Goal: Task Accomplishment & Management: Complete application form

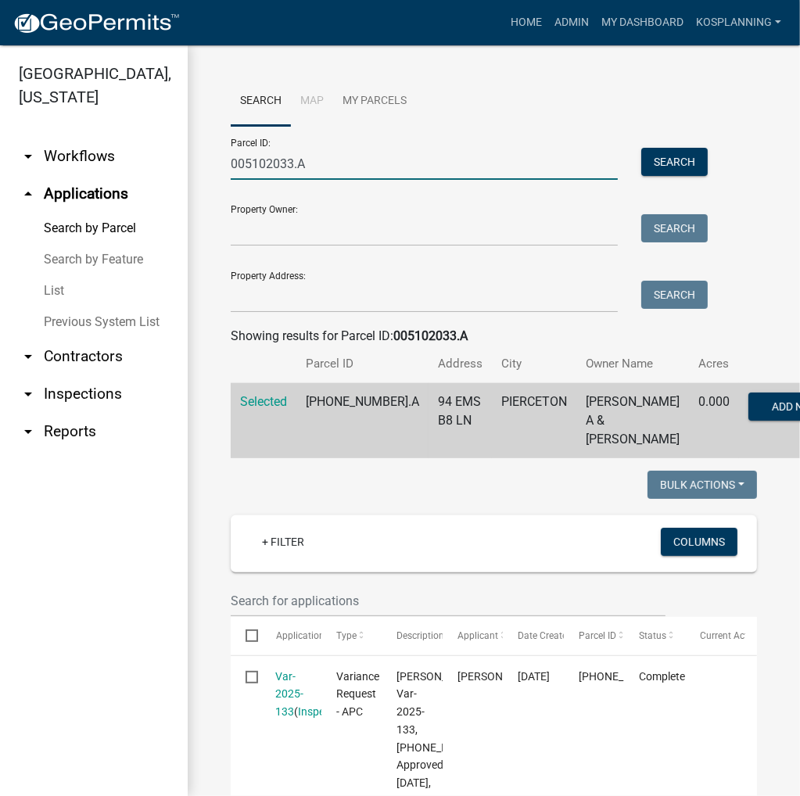
click at [268, 156] on input "005102033.A" at bounding box center [424, 164] width 387 height 32
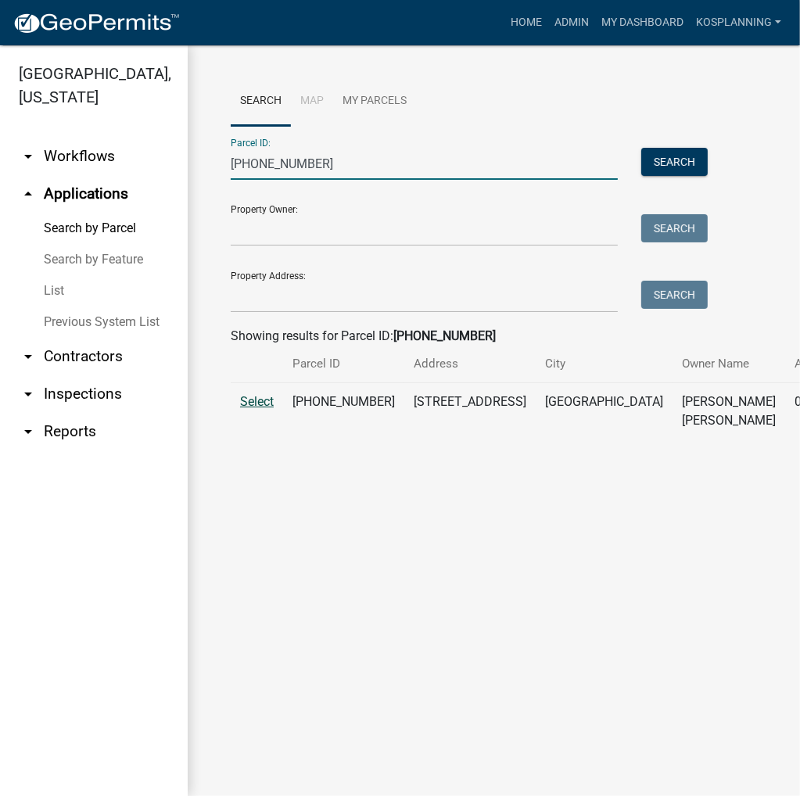
type input "[PHONE_NUMBER]"
click at [253, 409] on span "Select" at bounding box center [257, 401] width 34 height 15
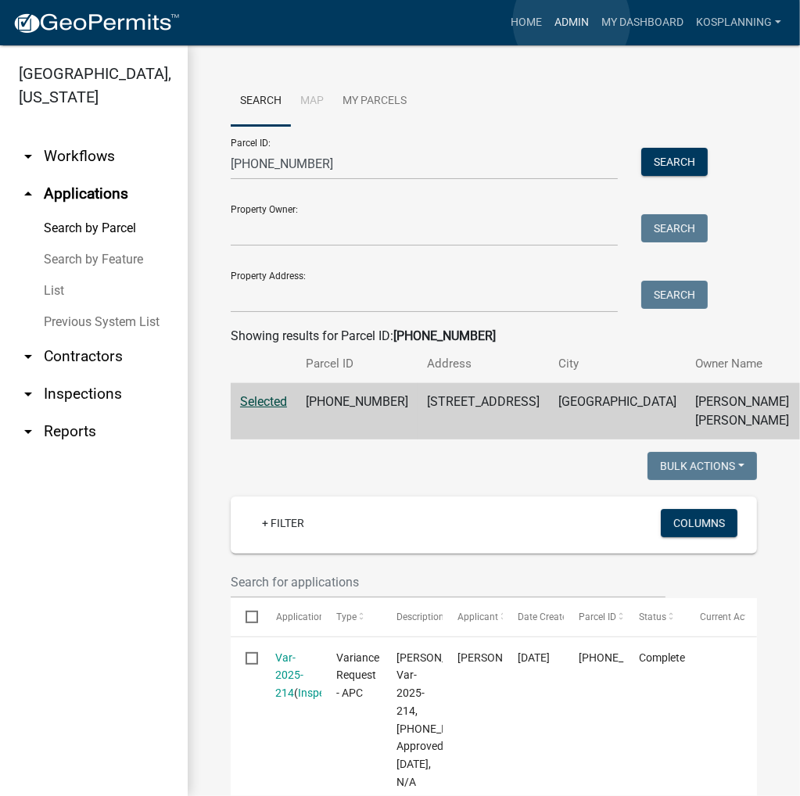
click at [571, 21] on link "Admin" at bounding box center [571, 23] width 47 height 30
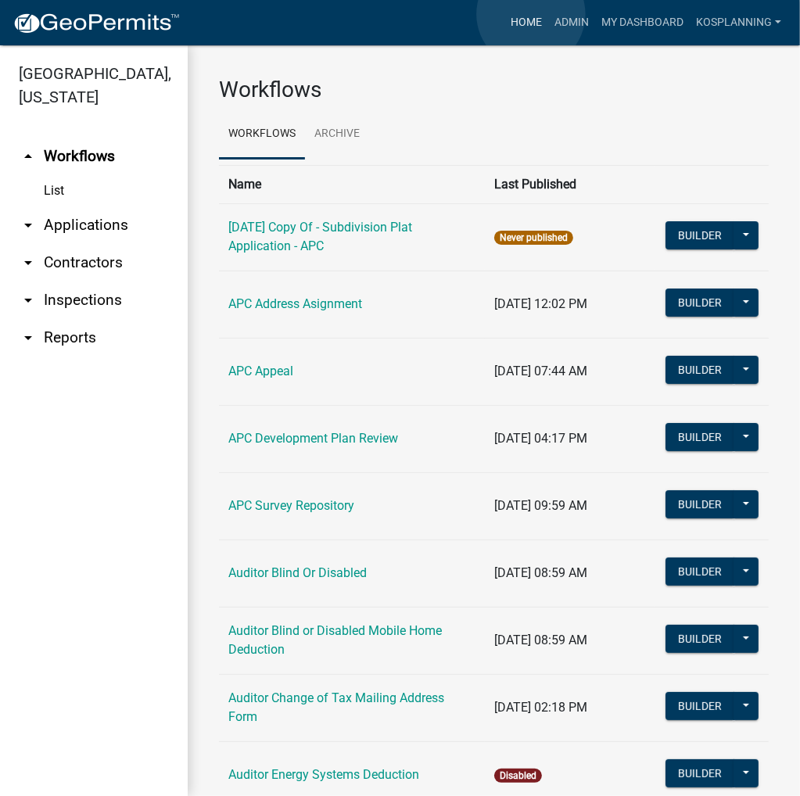
click at [530, 15] on link "Home" at bounding box center [526, 23] width 44 height 30
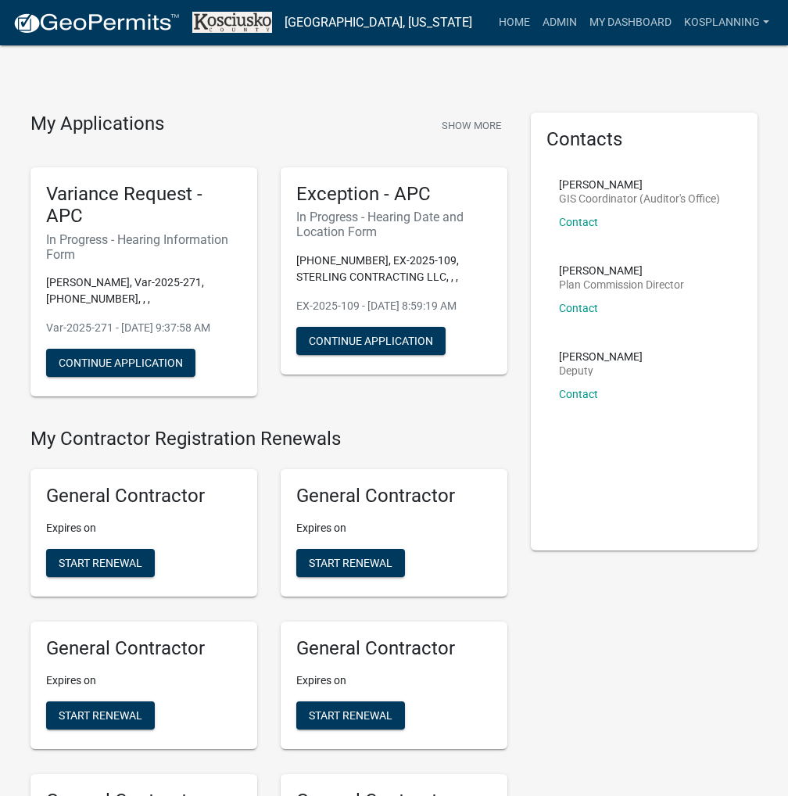
scroll to position [4223, 0]
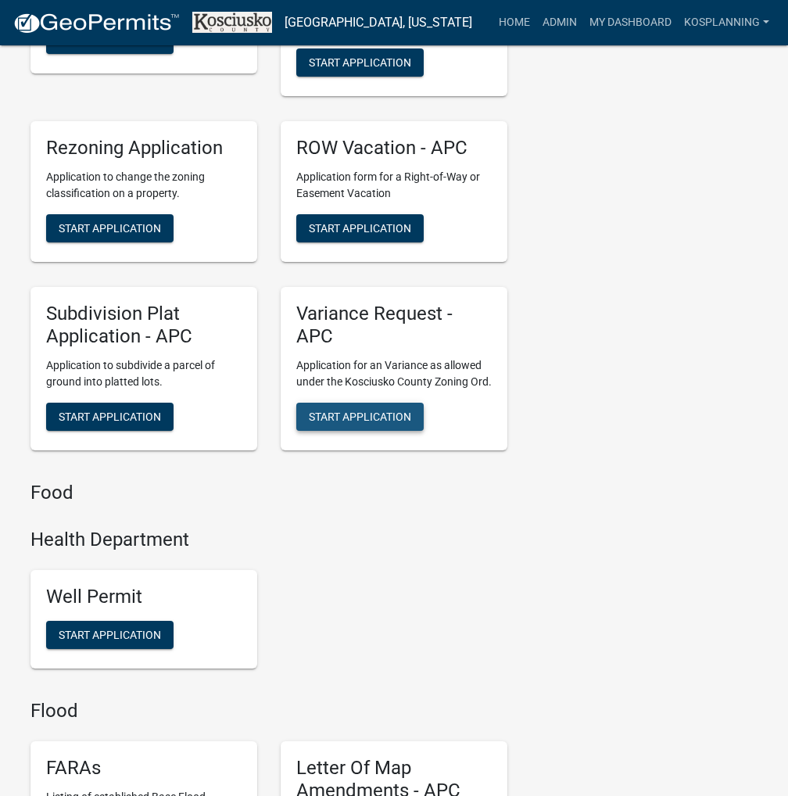
click at [363, 431] on button "Start Application" at bounding box center [359, 417] width 127 height 28
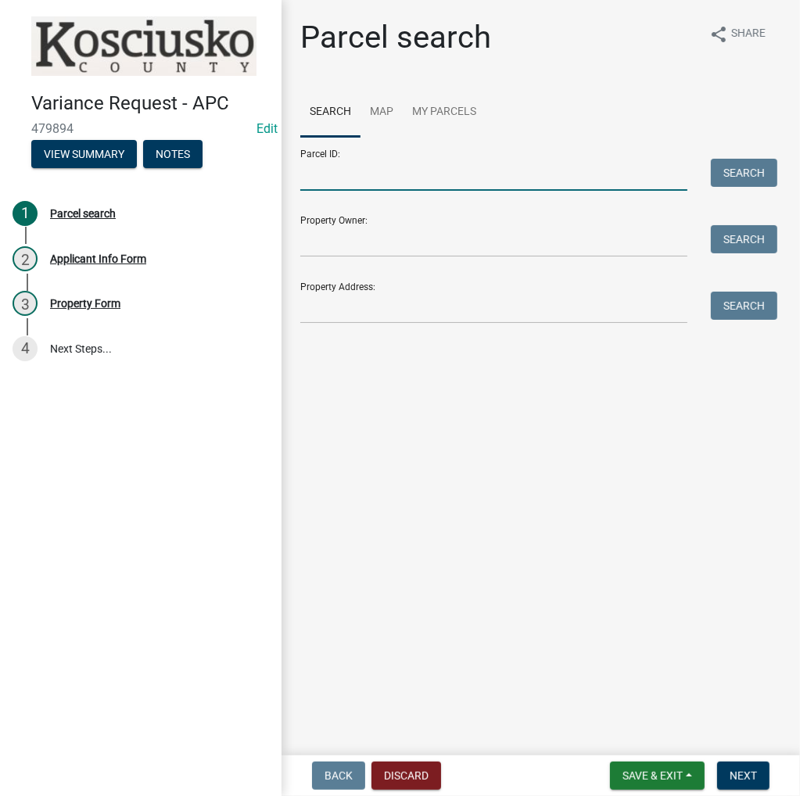
click at [491, 166] on input "Parcel ID:" at bounding box center [493, 175] width 387 height 32
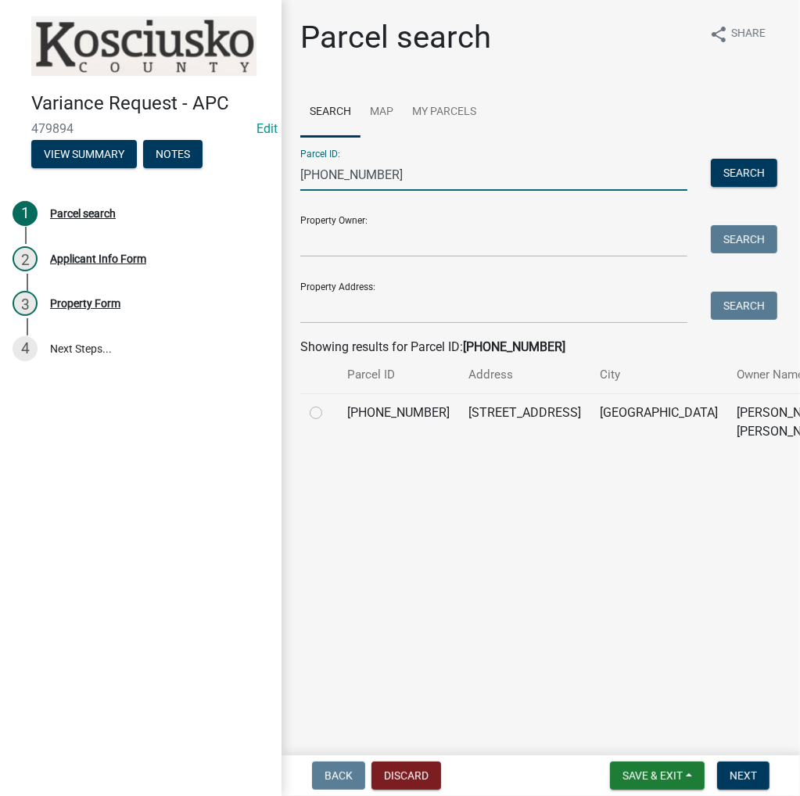
type input "[PHONE_NUMBER]"
click at [328, 403] on label at bounding box center [328, 403] width 0 height 0
click at [328, 414] on input "radio" at bounding box center [333, 408] width 10 height 10
radio input "true"
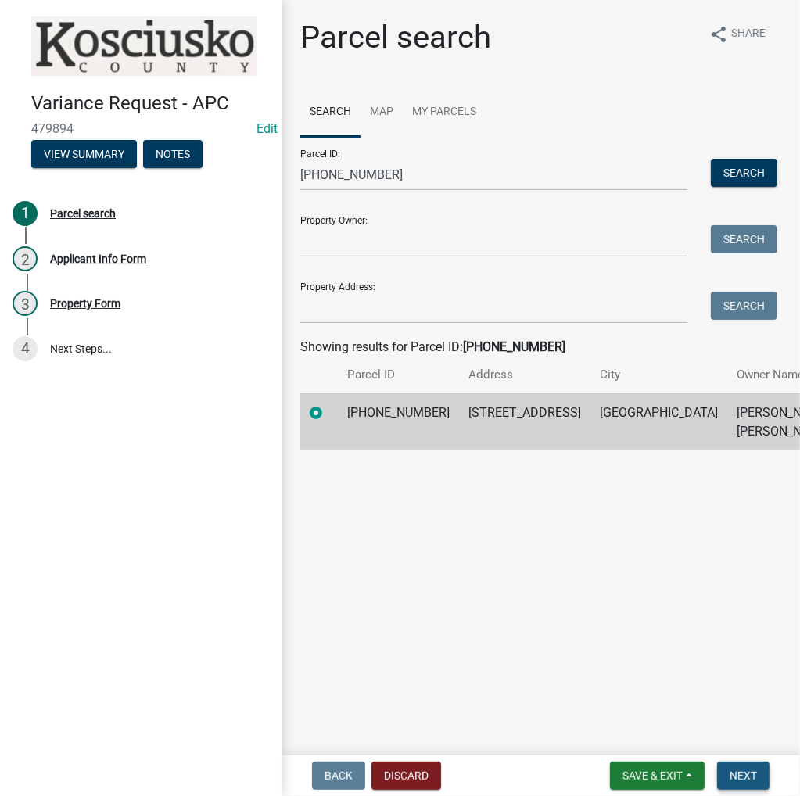
click at [744, 772] on span "Next" at bounding box center [742, 775] width 27 height 13
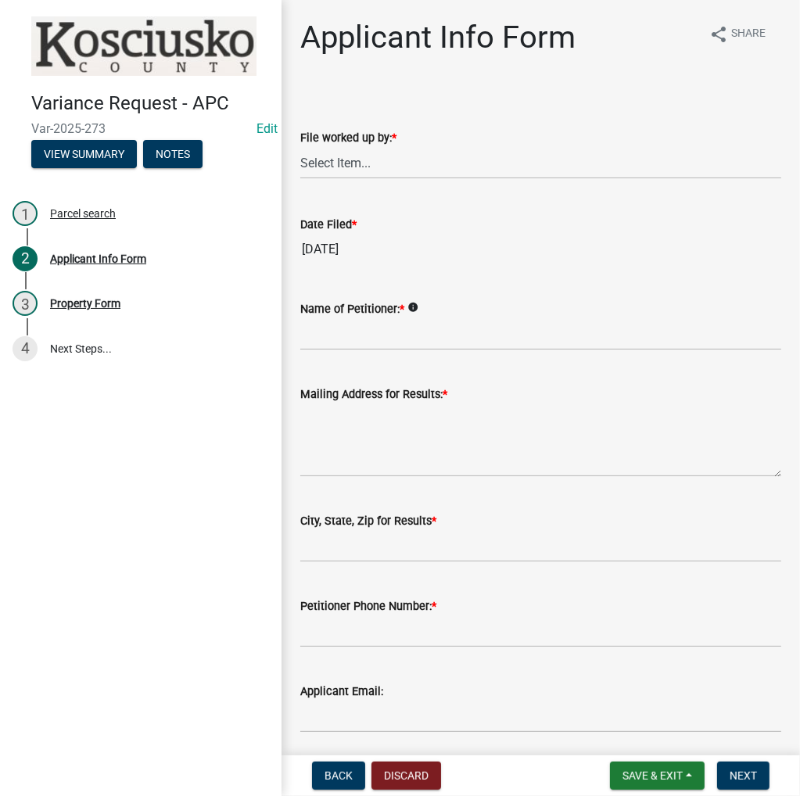
click at [347, 146] on div "File worked up by: *" at bounding box center [540, 137] width 481 height 19
drag, startPoint x: 346, startPoint y: 162, endPoint x: 358, endPoint y: 154, distance: 14.1
click at [346, 162] on select "Select Item... MMS LT AT CS [PERSON_NAME]" at bounding box center [540, 163] width 481 height 32
click at [300, 147] on select "Select Item... MMS LT AT CS [PERSON_NAME]" at bounding box center [540, 163] width 481 height 32
select select "fc758b50-acba-4166-9f24-5248f0f78016"
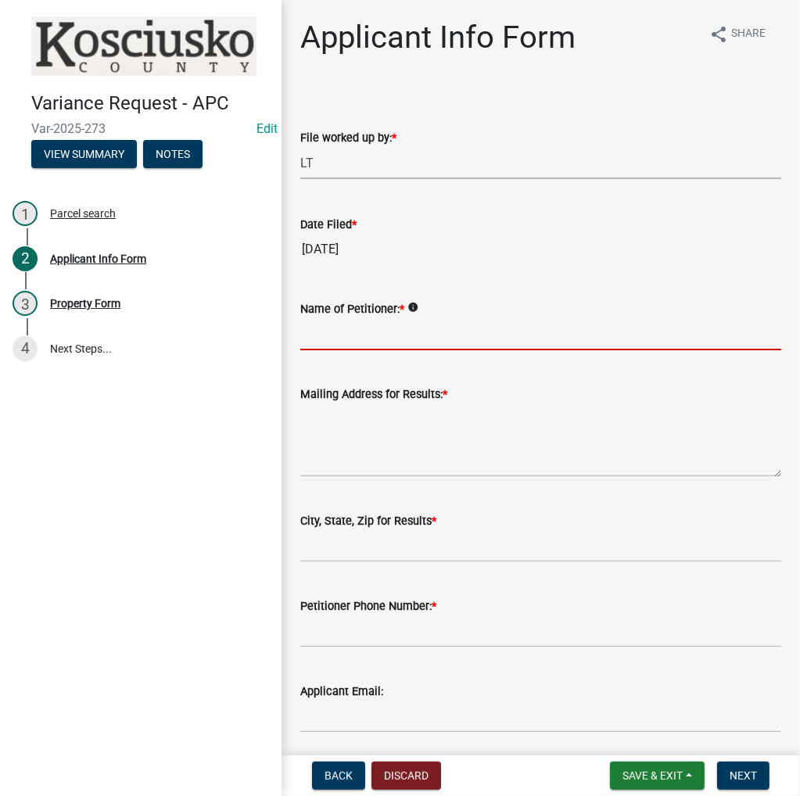
click at [364, 341] on input "Name of Petitioner: *" at bounding box center [540, 334] width 481 height 32
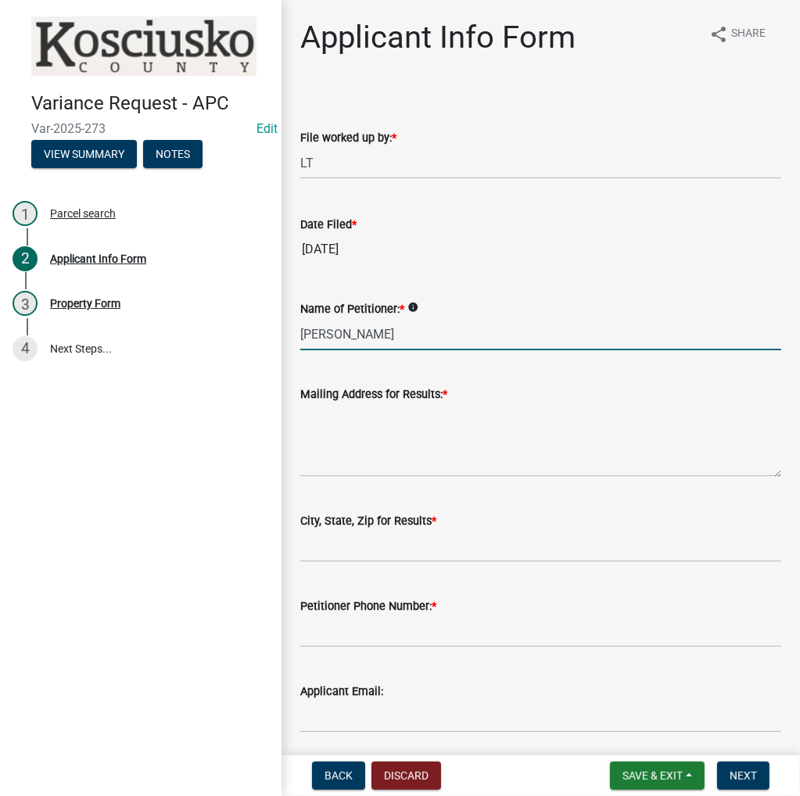
type input "[PERSON_NAME]"
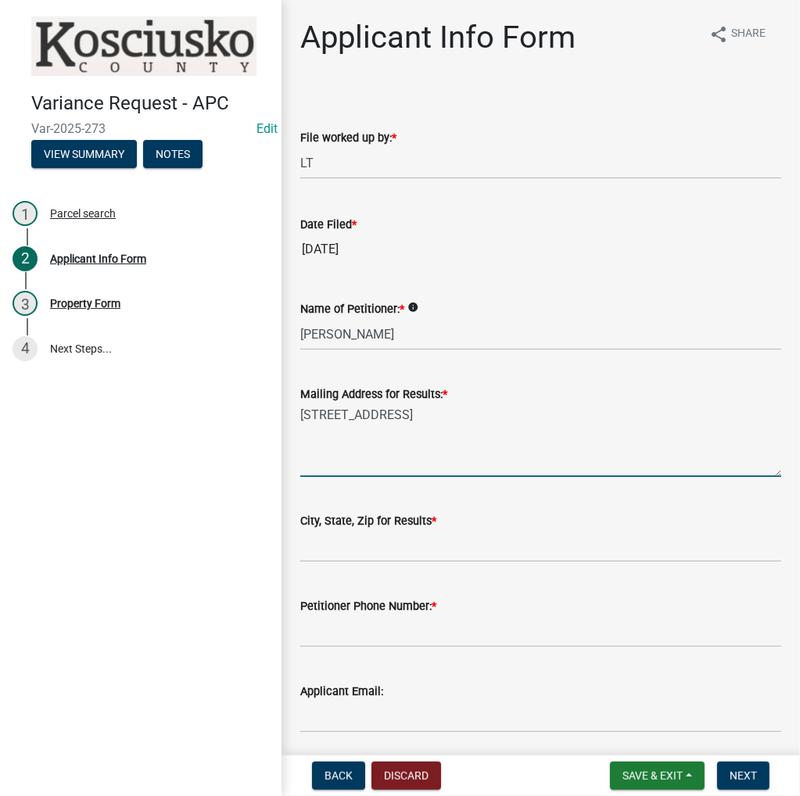
type textarea "[STREET_ADDRESS]"
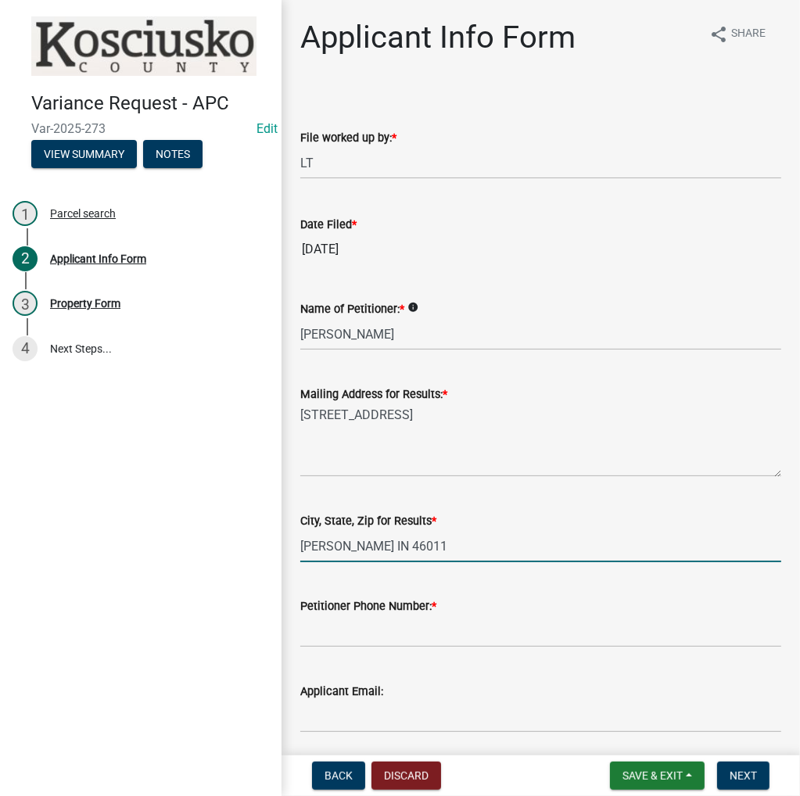
type input "[PERSON_NAME] IN 46011"
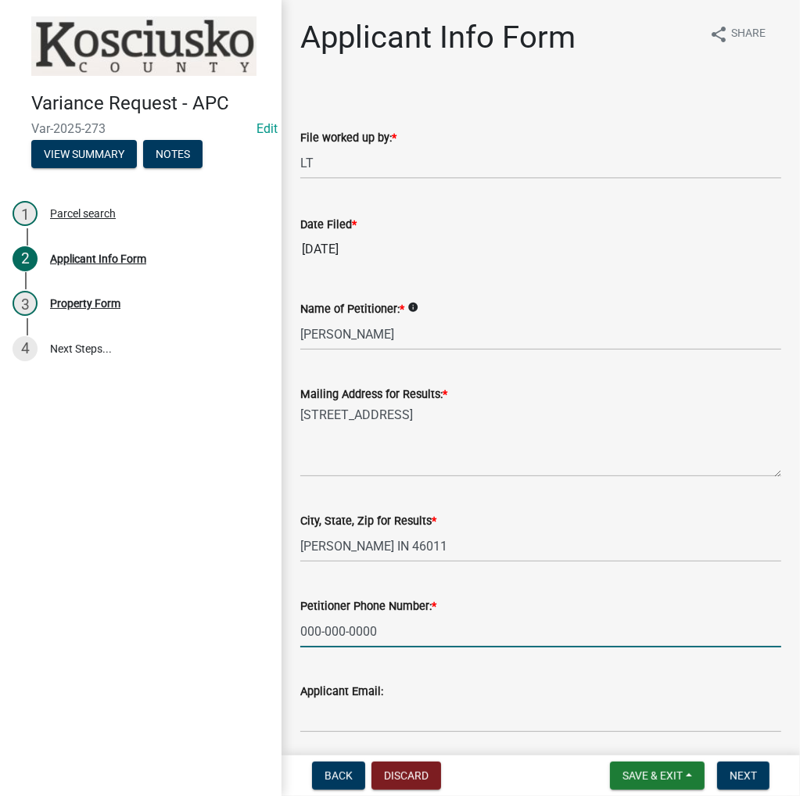
type input "000-000-0000"
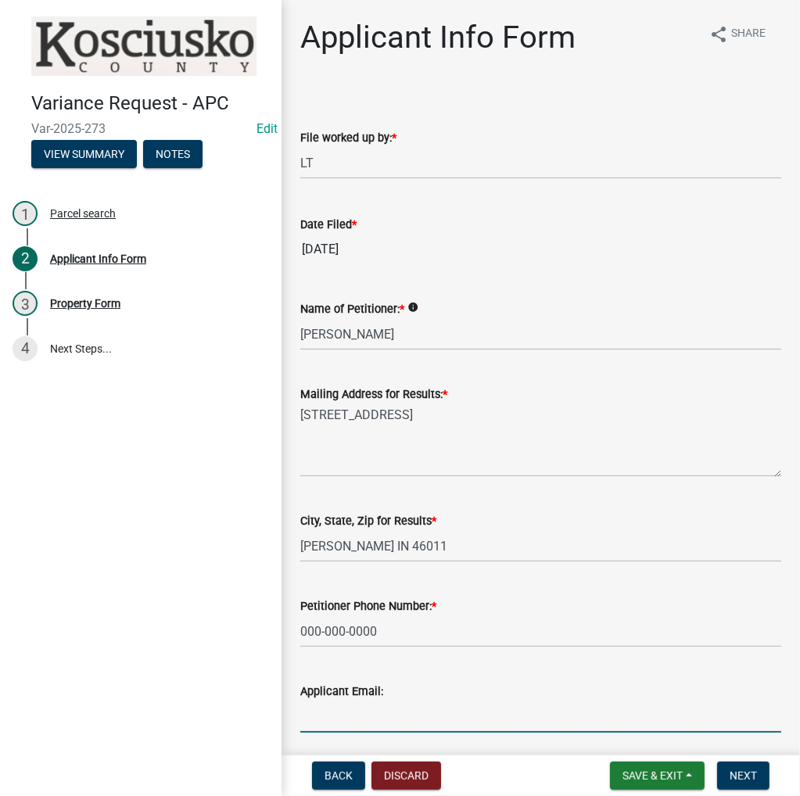
scroll to position [313, 0]
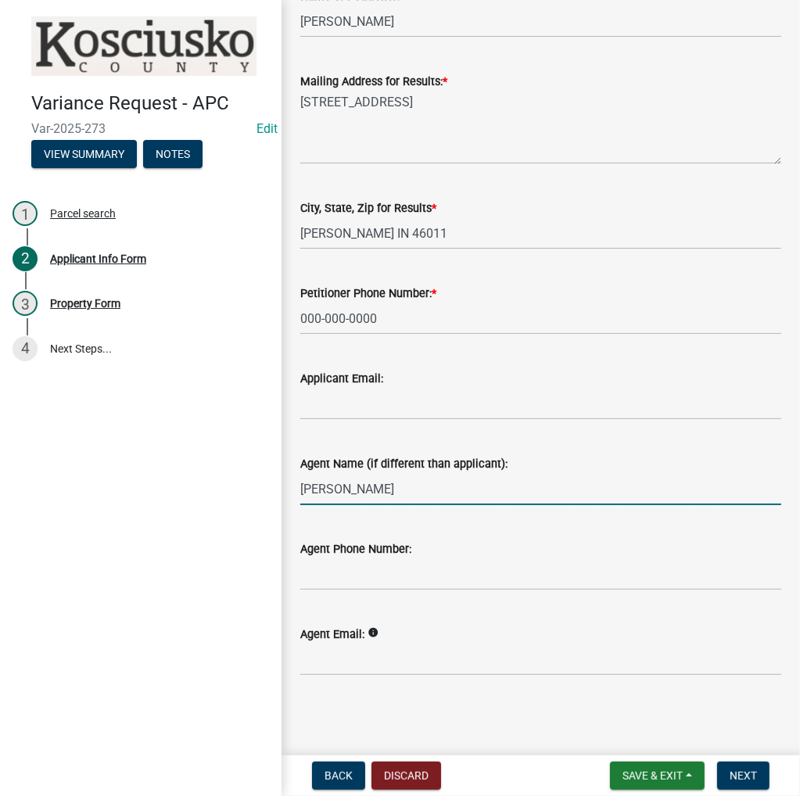
type input "[PERSON_NAME]"
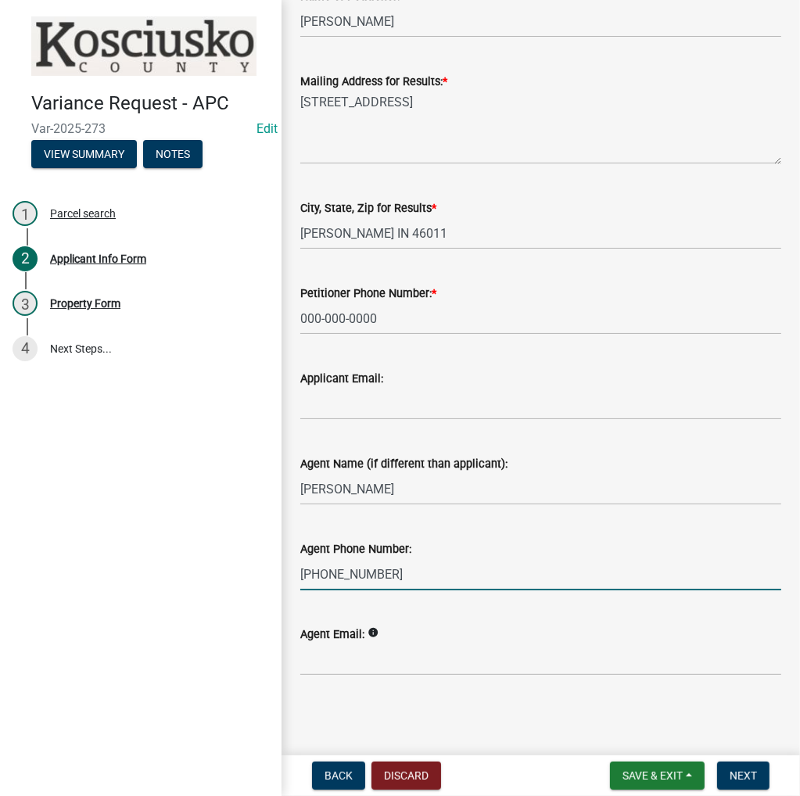
type input "[PHONE_NUMBER]"
click at [746, 775] on span "Next" at bounding box center [742, 775] width 27 height 13
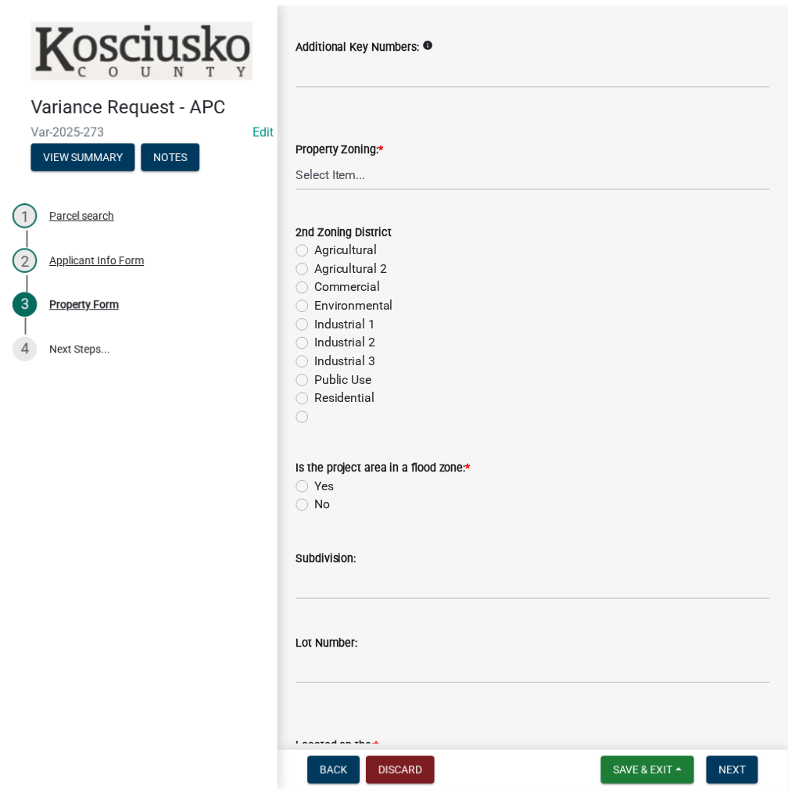
scroll to position [547, 0]
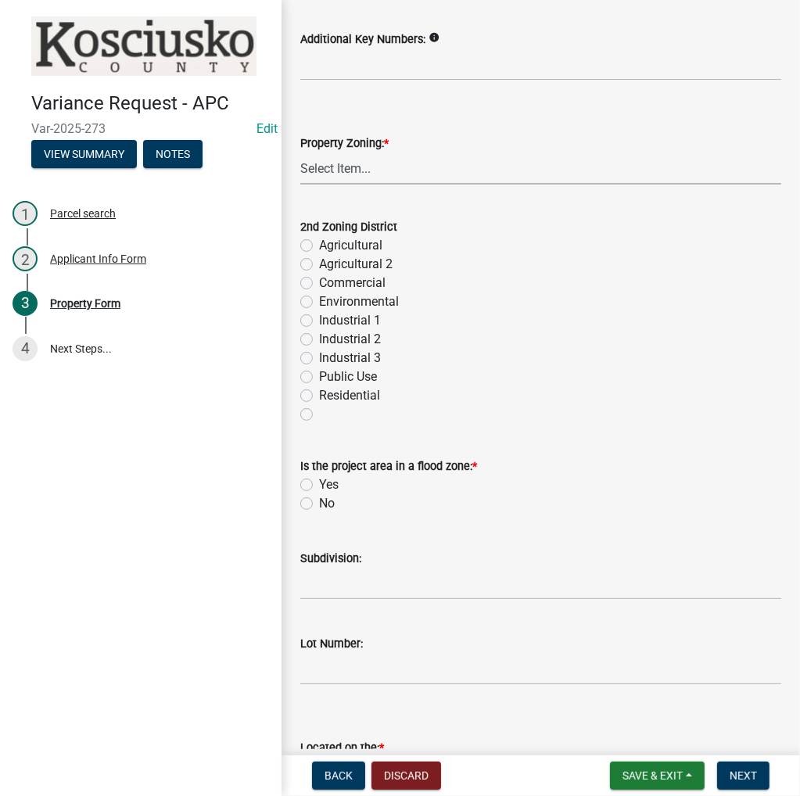
click at [384, 176] on select "Select Item... Agricultural Agricultural 2 Commercial Environmental Industrial …" at bounding box center [540, 168] width 481 height 32
click at [300, 152] on select "Select Item... Agricultural Agricultural 2 Commercial Environmental Industrial …" at bounding box center [540, 168] width 481 height 32
select select "1146270b-2111-4e23-bf7f-74ce85cf7041"
click at [319, 485] on label "Yes" at bounding box center [329, 484] width 20 height 19
click at [319, 485] on input "Yes" at bounding box center [324, 480] width 10 height 10
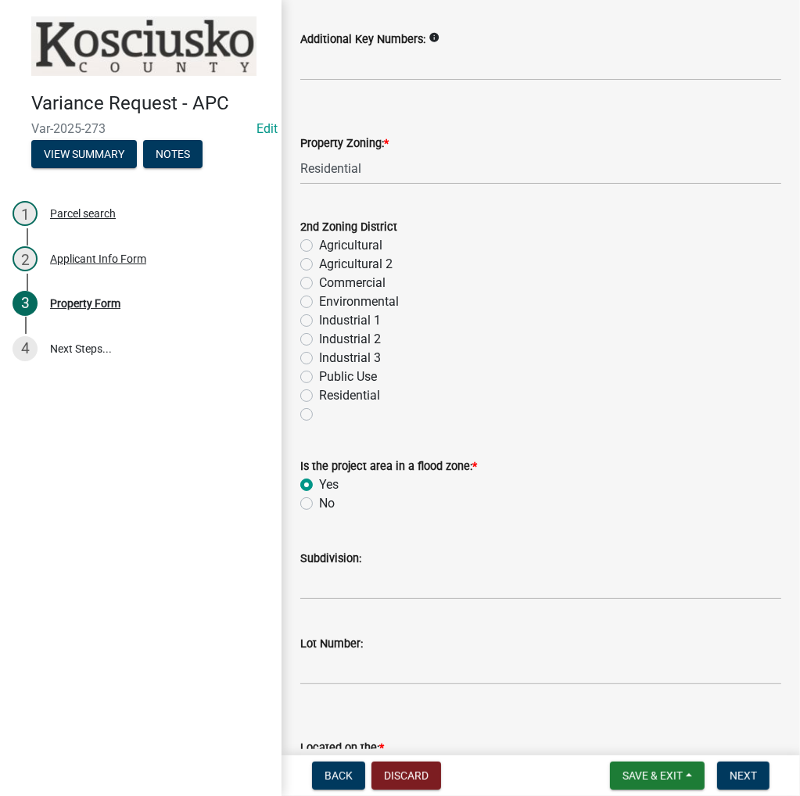
radio input "true"
click at [425, 585] on input "Subdivision:" at bounding box center [540, 583] width 481 height 32
click at [415, 775] on button "Discard" at bounding box center [406, 775] width 70 height 28
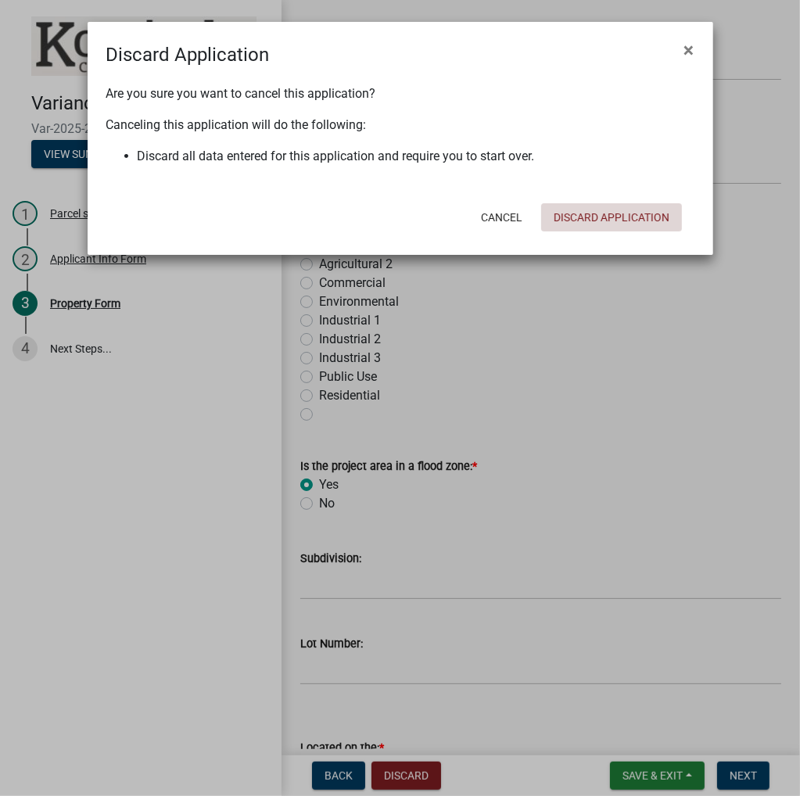
click at [632, 210] on button "Discard Application" at bounding box center [611, 217] width 141 height 28
